Goal: Task Accomplishment & Management: Use online tool/utility

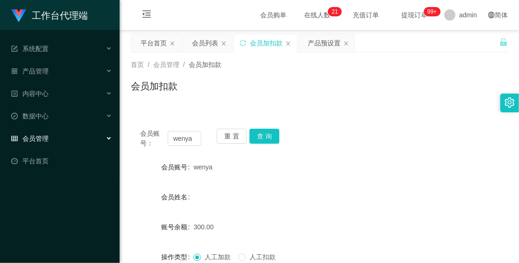
scroll to position [68, 0]
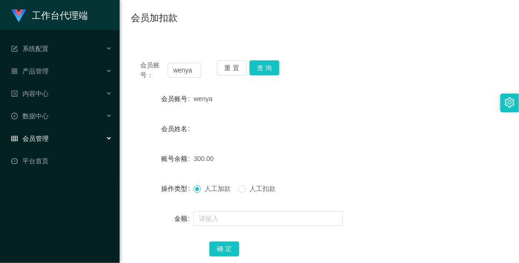
drag, startPoint x: 0, startPoint y: 0, endPoint x: 203, endPoint y: 80, distance: 218.5
click at [203, 80] on div "会员账号： wenya 重 置 查 询 会员账号 wenya 会员姓名 账号余额 300.00 操作类型 人工加款 人工扣款 金额 确 定" at bounding box center [319, 164] width 377 height 227
type input "81959123"
click at [269, 63] on button "查 询" at bounding box center [265, 67] width 30 height 15
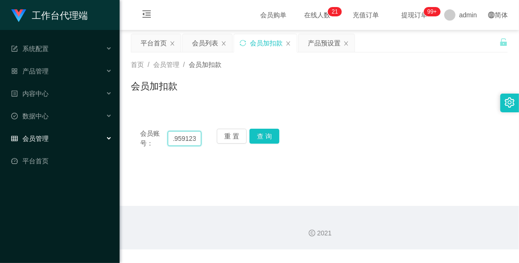
drag, startPoint x: 173, startPoint y: 139, endPoint x: 218, endPoint y: 164, distance: 50.9
click at [218, 164] on main "关闭左侧 关闭右侧 关闭其它 刷新页面 平台首页 会员列表 会员加扣款 产品预设置 首页 / 会员管理 / 会员加扣款 / 会员加扣款 会员账号： 81959…" at bounding box center [320, 118] width 400 height 176
click at [261, 129] on button "查 询" at bounding box center [265, 136] width 30 height 15
click at [228, 132] on button "重 置" at bounding box center [232, 136] width 30 height 15
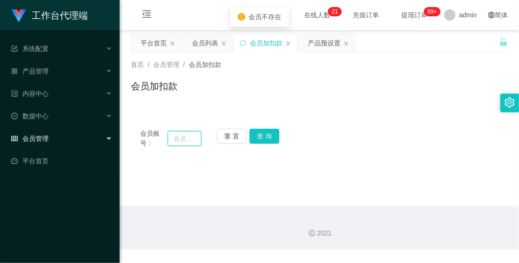
click at [185, 139] on input "text" at bounding box center [185, 138] width 34 height 15
paste input "81959123"
type input "81959123"
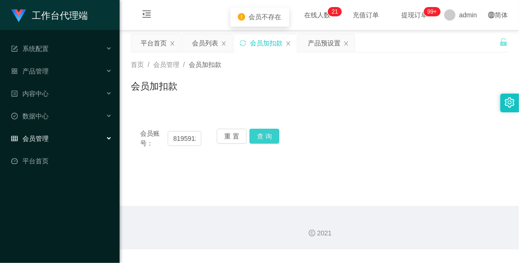
click at [258, 132] on button "查 询" at bounding box center [265, 136] width 30 height 15
drag, startPoint x: 172, startPoint y: 138, endPoint x: 210, endPoint y: 160, distance: 44.6
click at [210, 160] on main "关闭左侧 关闭右侧 关闭其它 刷新页面 平台首页 会员列表 会员加扣款 产品预设置 首页 / 会员管理 / 会员加扣款 / 会员加扣款 会员账号： 81959…" at bounding box center [320, 118] width 400 height 176
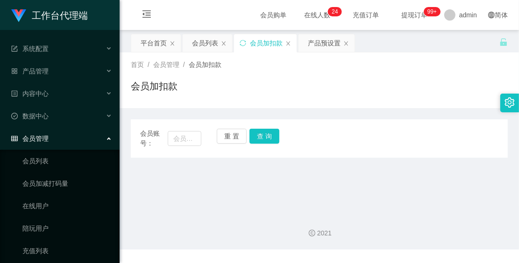
click at [61, 141] on div "会员管理" at bounding box center [60, 138] width 120 height 19
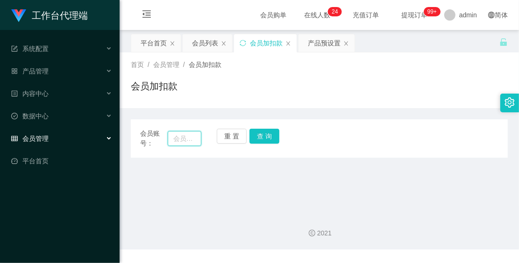
click at [183, 139] on input "text" at bounding box center [185, 138] width 34 height 15
paste input "81959123"
type input "81959123"
click at [261, 136] on button "查 询" at bounding box center [265, 136] width 30 height 15
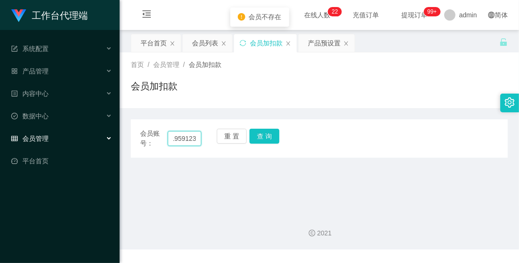
drag, startPoint x: 171, startPoint y: 136, endPoint x: 214, endPoint y: 150, distance: 44.8
click at [214, 150] on div "会员账号： 81959123 重 置 查 询 会员账号 会员姓名 账号余额 操作类型 人工加款 人工扣款 金额 确 定" at bounding box center [319, 138] width 377 height 38
click at [192, 140] on input "text" at bounding box center [185, 138] width 34 height 15
paste input "81959123"
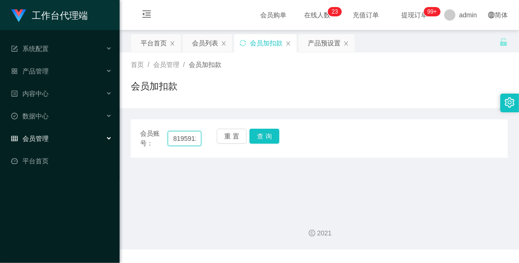
scroll to position [0, 6]
type input "81959123"
drag, startPoint x: 266, startPoint y: 136, endPoint x: 266, endPoint y: 131, distance: 5.1
click at [266, 131] on button "查 询" at bounding box center [265, 136] width 30 height 15
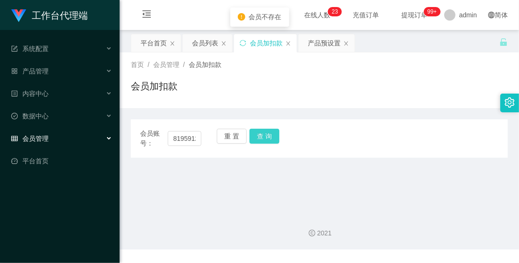
click at [266, 131] on button "查 询" at bounding box center [265, 136] width 30 height 15
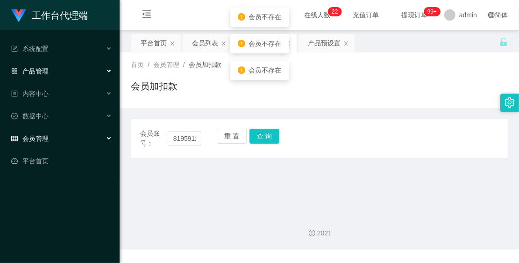
click at [78, 68] on div "产品管理" at bounding box center [60, 71] width 120 height 19
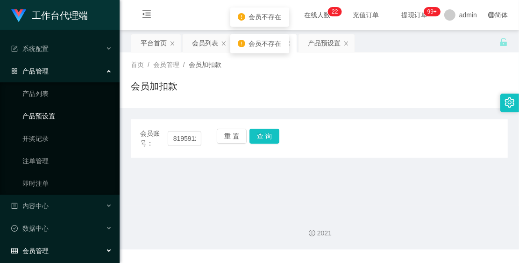
click at [85, 116] on link "产品预设置" at bounding box center [67, 116] width 90 height 19
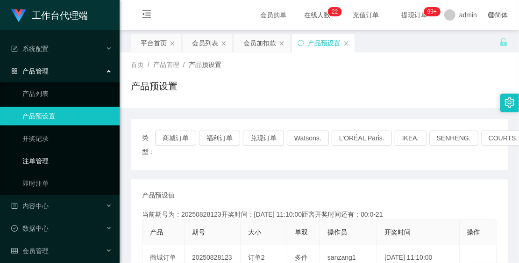
click at [68, 155] on link "注单管理" at bounding box center [67, 160] width 90 height 19
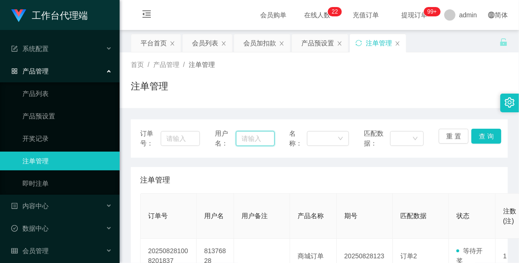
click at [244, 139] on input "text" at bounding box center [255, 138] width 39 height 15
paste input "81959123"
type input "81959123"
click at [475, 131] on button "查 询" at bounding box center [487, 136] width 30 height 15
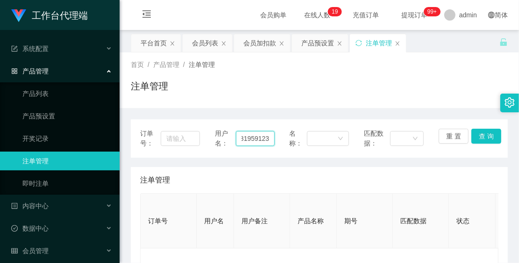
drag, startPoint x: 240, startPoint y: 137, endPoint x: 298, endPoint y: 160, distance: 62.7
click at [298, 160] on div "订单号： 用户名： 81959123 名称： 匹配数据： 重 置 查 询 注单管理 订单号 用户名 用户备注 产品名称 期号 匹配数据 状态 注数(注) 下注…" at bounding box center [319, 222] width 377 height 207
click at [484, 136] on button "查 询" at bounding box center [487, 136] width 30 height 15
